Goal: Navigation & Orientation: Find specific page/section

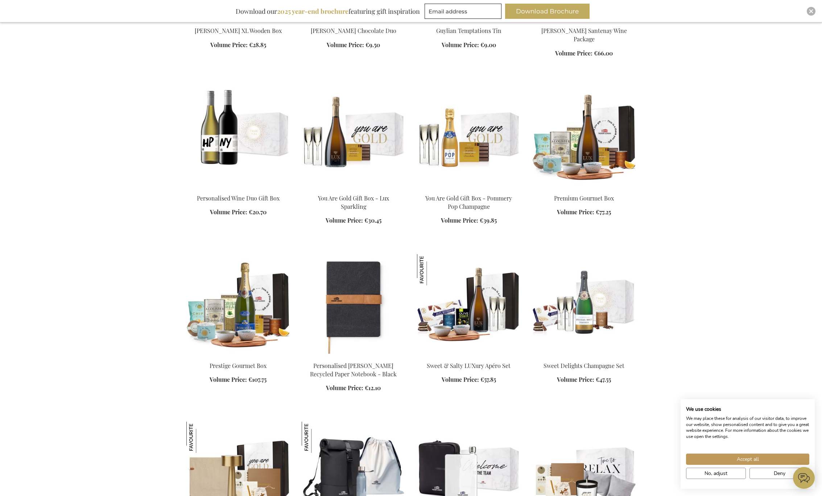
scroll to position [1755, 0]
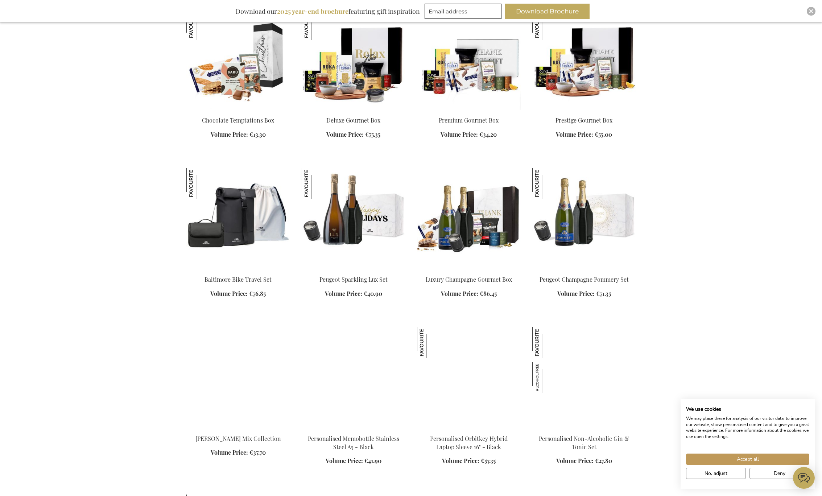
scroll to position [2562, 0]
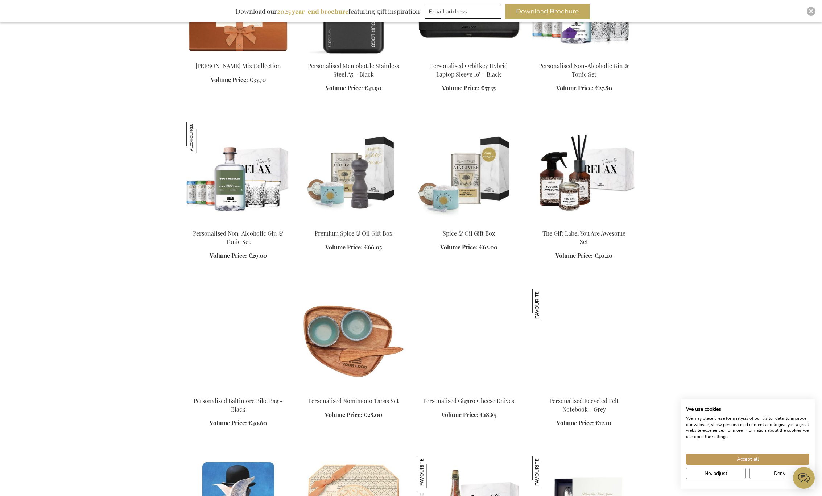
scroll to position [2875, 0]
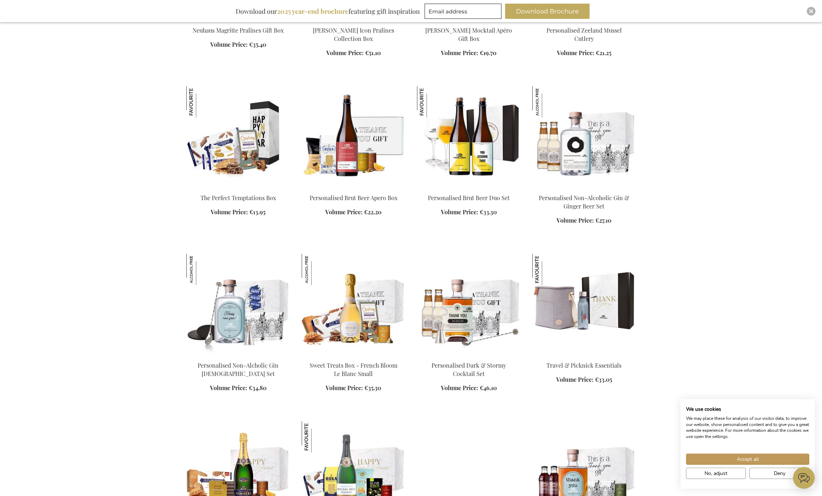
scroll to position [3494, 0]
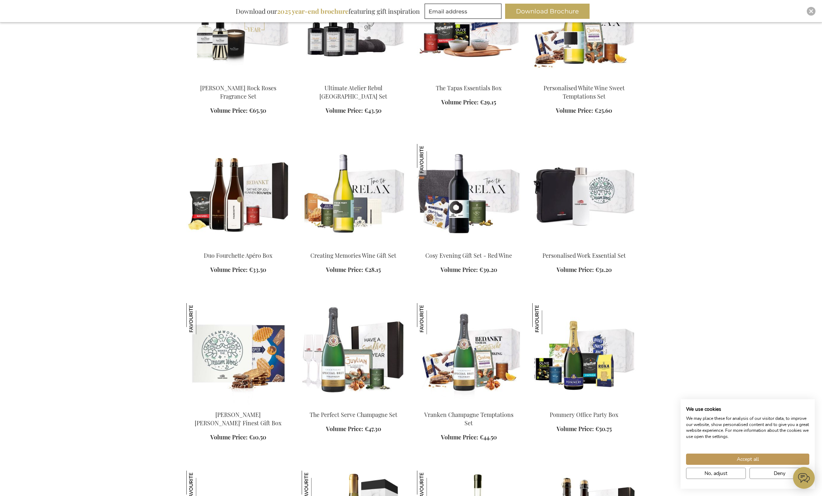
scroll to position [4411, 0]
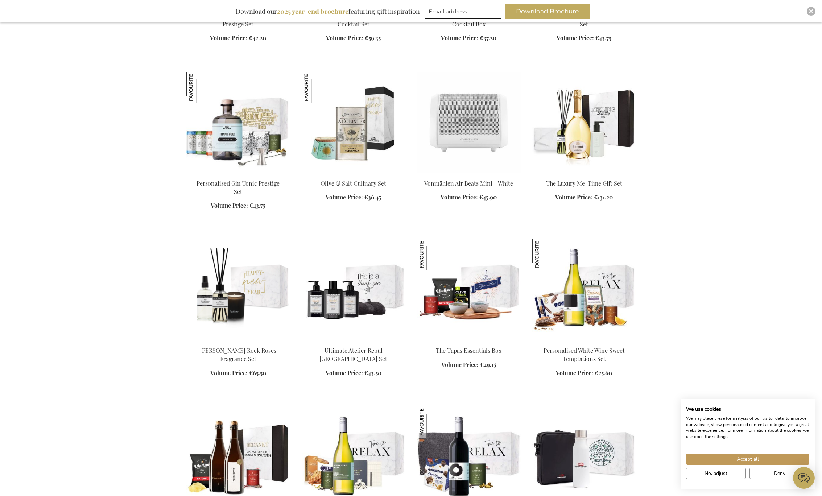
scroll to position [3808, 0]
